Goal: Information Seeking & Learning: Learn about a topic

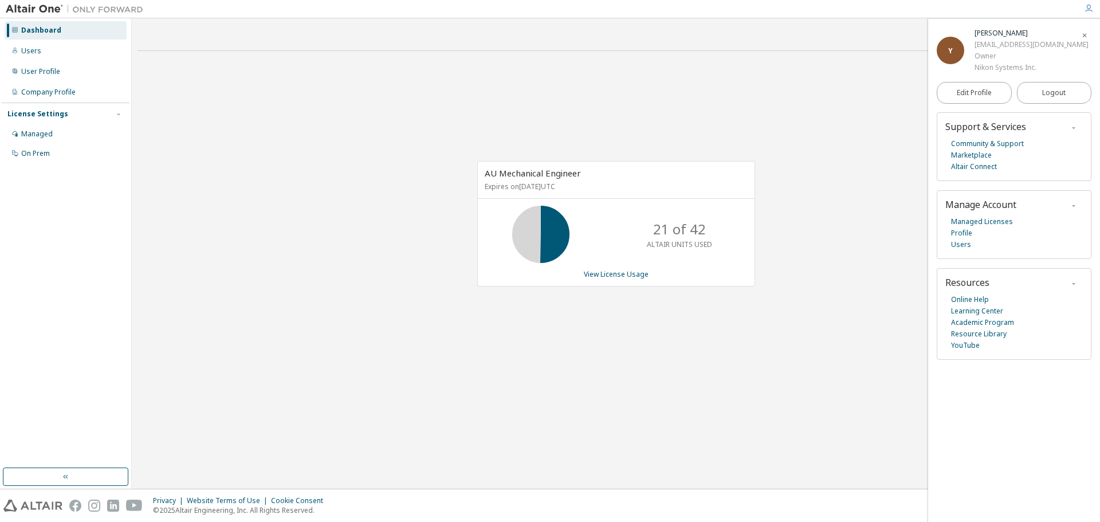
click at [293, 207] on div "AU Mechanical Engineer Expires on [DATE] UTC 21 of 42 ALTAIR UNITS USED View Li…" at bounding box center [616, 229] width 957 height 339
click at [973, 388] on div "Y [PERSON_NAME] [PERSON_NAME][EMAIL_ADDRESS][DOMAIN_NAME] Owner Nikon Systems I…" at bounding box center [1014, 270] width 172 height 503
click at [981, 308] on link "Learning Center" at bounding box center [977, 310] width 52 height 11
click at [1004, 142] on link "Community & Support" at bounding box center [987, 143] width 73 height 11
